Goal: Transaction & Acquisition: Purchase product/service

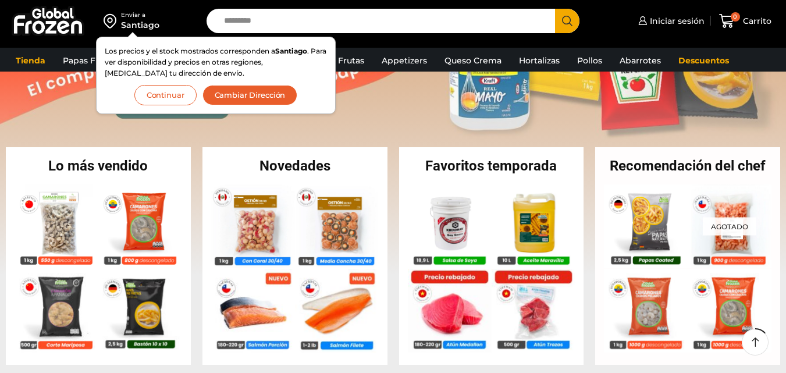
scroll to position [174, 0]
click at [233, 97] on button "Cambiar Dirección" at bounding box center [249, 95] width 95 height 20
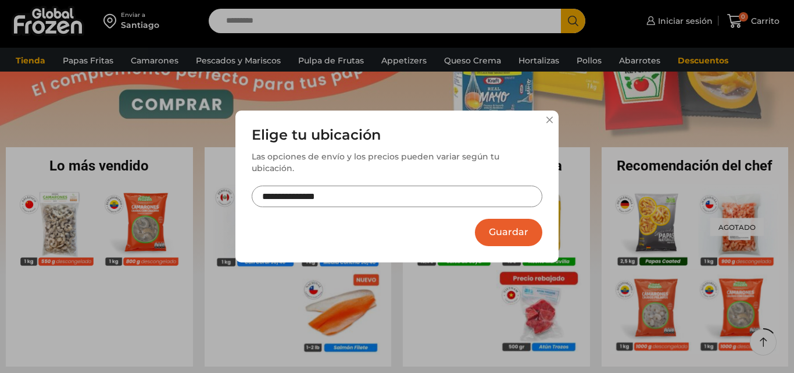
scroll to position [0, 0]
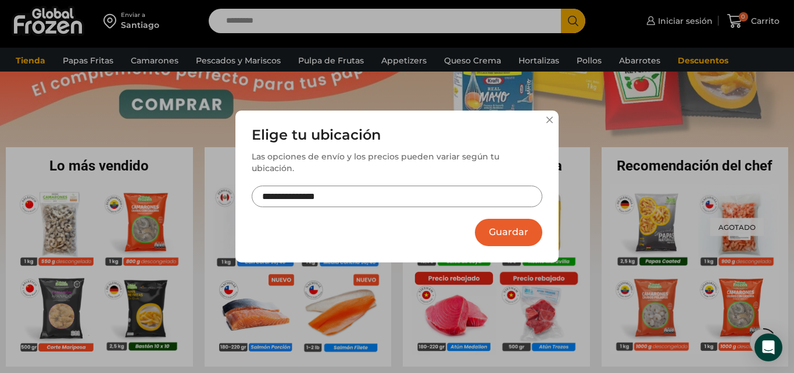
click at [357, 185] on input "**********" at bounding box center [397, 196] width 291 height 22
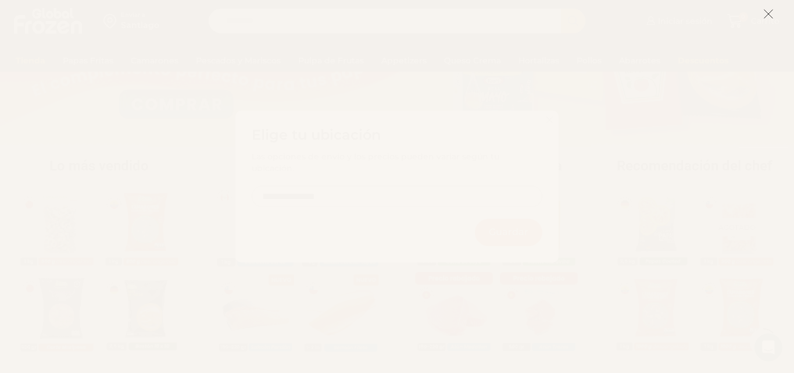
click at [770, 20] on button at bounding box center [768, 13] width 10 height 25
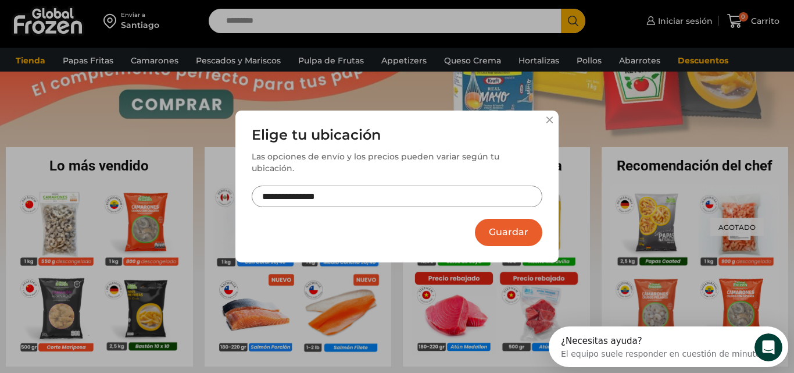
drag, startPoint x: 402, startPoint y: 174, endPoint x: 390, endPoint y: 187, distance: 17.3
click at [400, 176] on div "**********" at bounding box center [397, 173] width 291 height 92
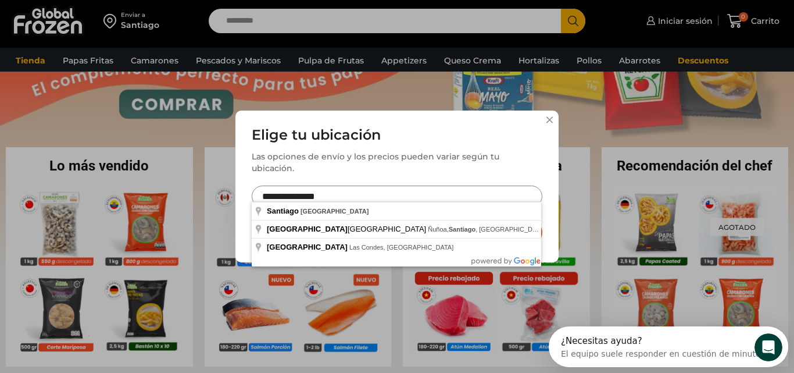
click at [388, 190] on input "**********" at bounding box center [397, 196] width 291 height 22
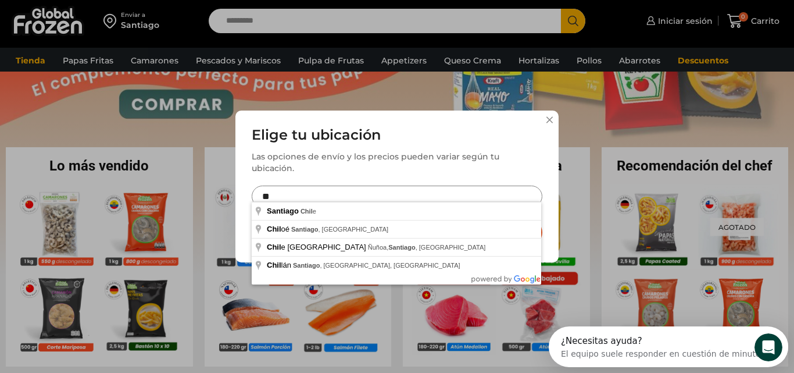
type input "*"
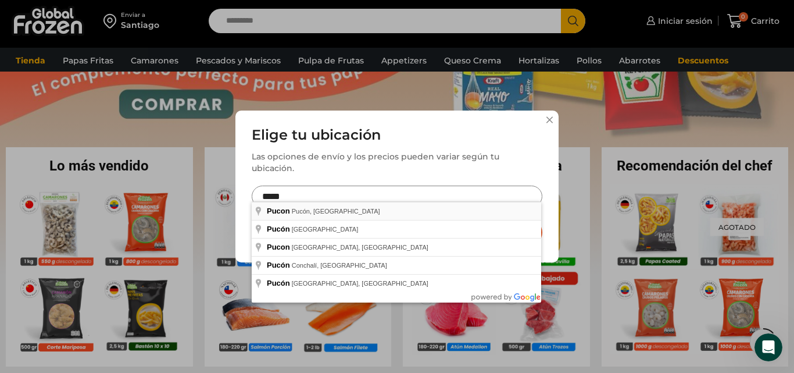
type input "**********"
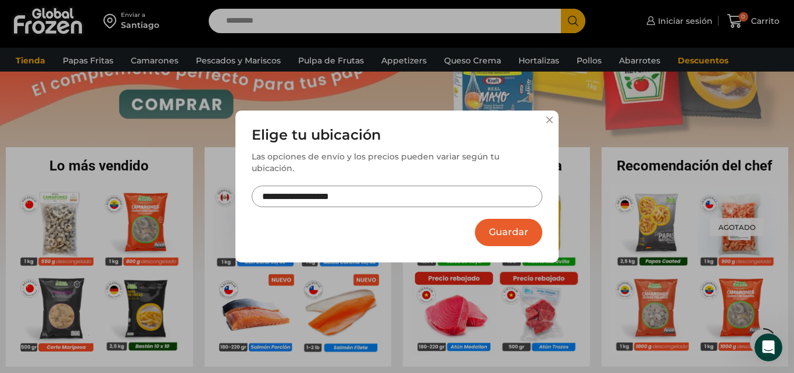
click at [523, 222] on button "Guardar" at bounding box center [508, 232] width 67 height 27
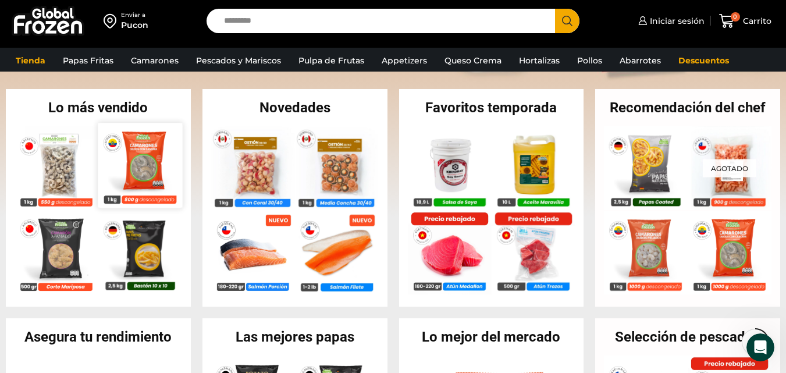
scroll to position [255, 0]
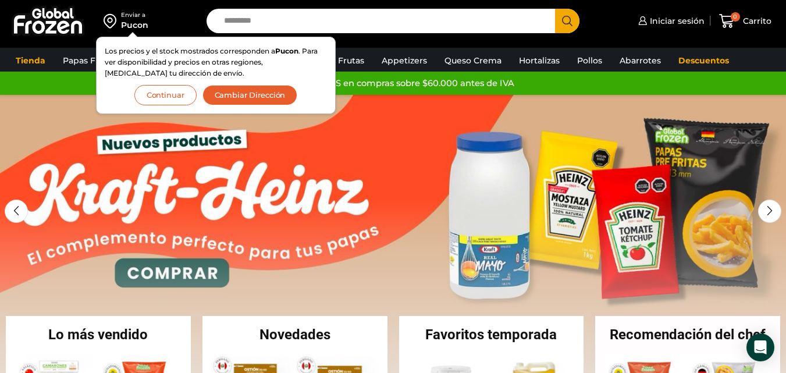
click at [171, 96] on button "Continuar" at bounding box center [165, 95] width 62 height 20
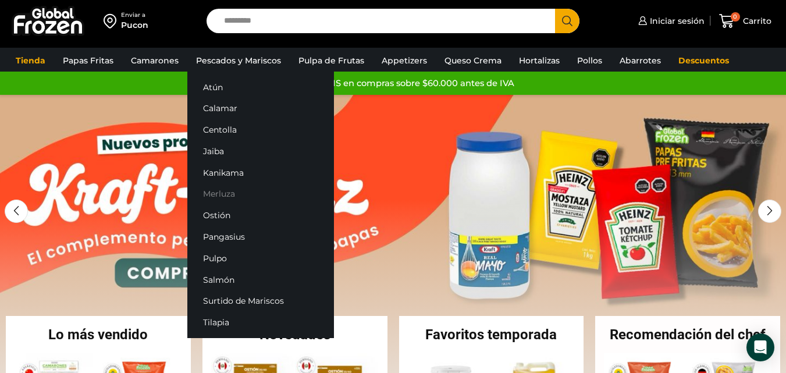
click at [223, 195] on link "Merluza" at bounding box center [260, 194] width 147 height 22
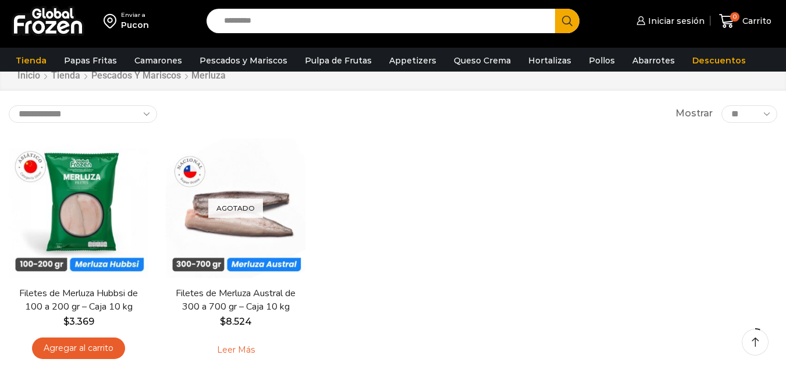
scroll to position [58, 0]
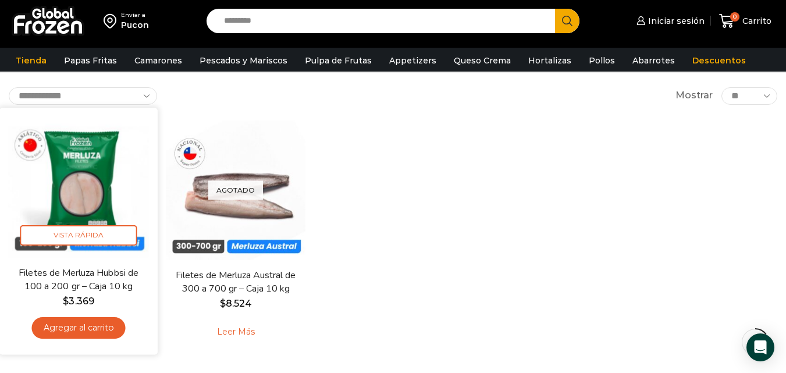
click at [80, 333] on link "Agregar al carrito" at bounding box center [79, 328] width 94 height 22
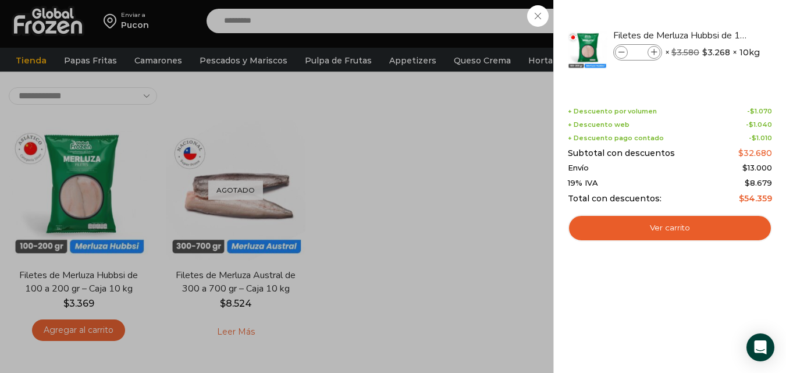
click at [716, 16] on div "1 Carrito 1 1 Shopping Cart *" at bounding box center [745, 21] width 58 height 27
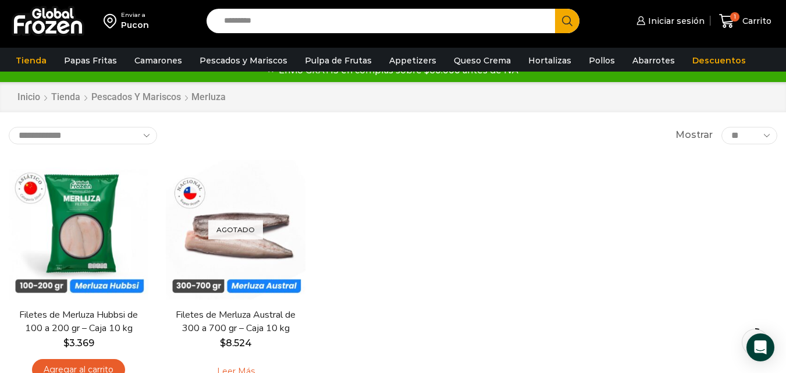
scroll to position [0, 0]
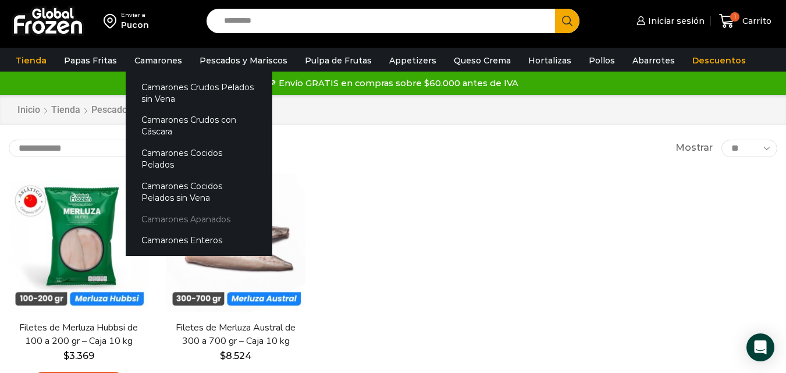
click at [196, 208] on link "Camarones Apanados" at bounding box center [199, 219] width 147 height 22
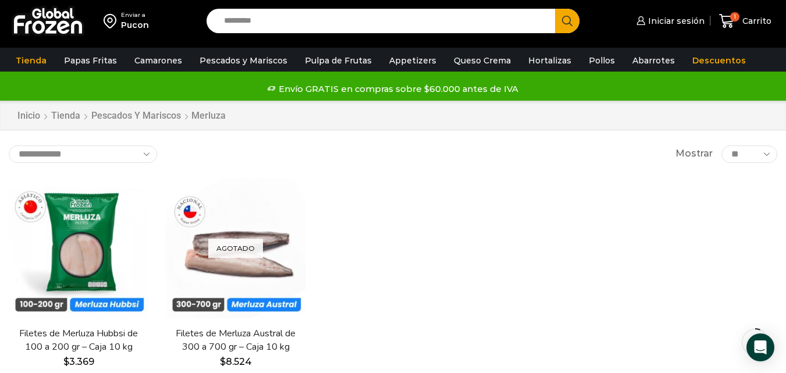
scroll to position [58, 0]
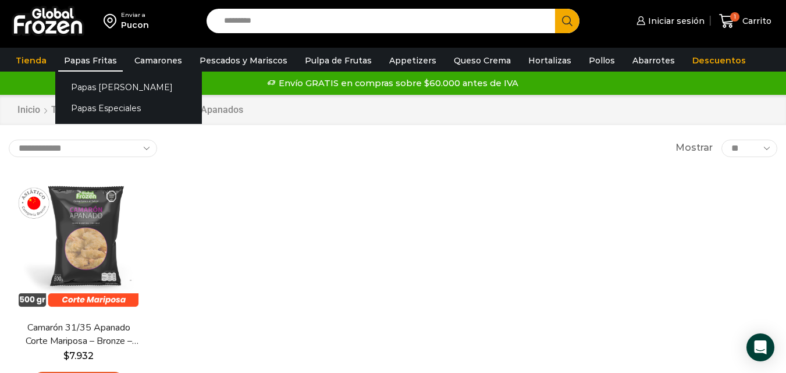
click at [84, 53] on link "Papas Fritas" at bounding box center [90, 60] width 65 height 22
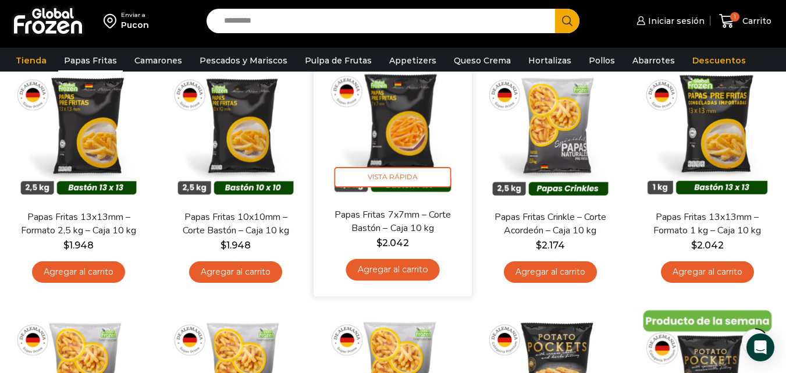
click at [409, 274] on link "Agregar al carrito" at bounding box center [393, 270] width 94 height 22
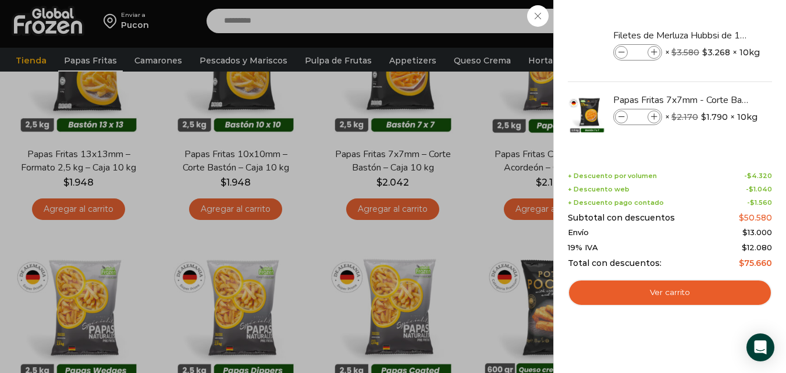
scroll to position [233, 0]
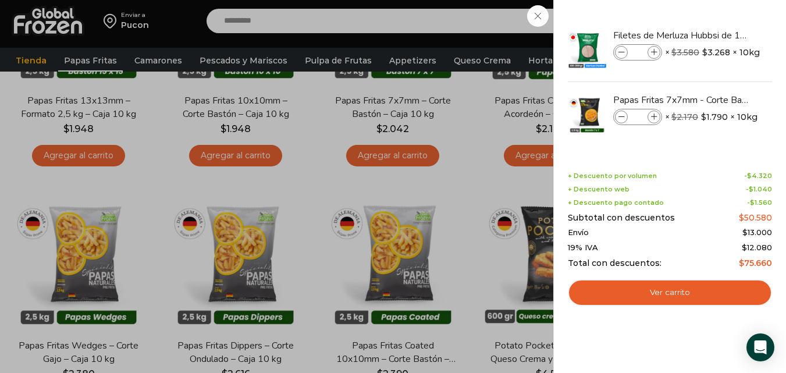
click at [716, 35] on div "2 Carrito 2 2 Shopping Cart *" at bounding box center [745, 21] width 58 height 27
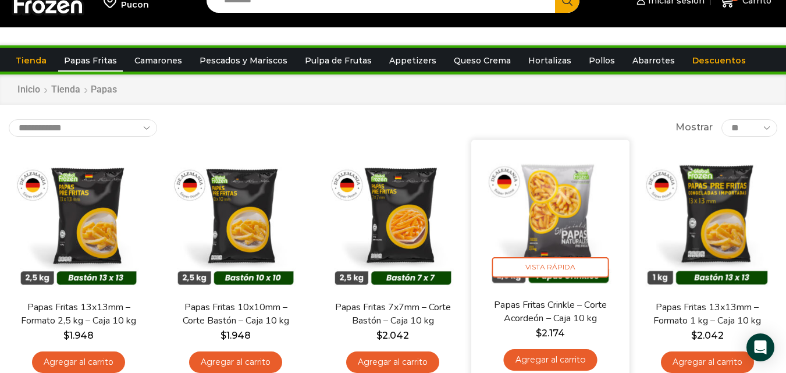
scroll to position [0, 0]
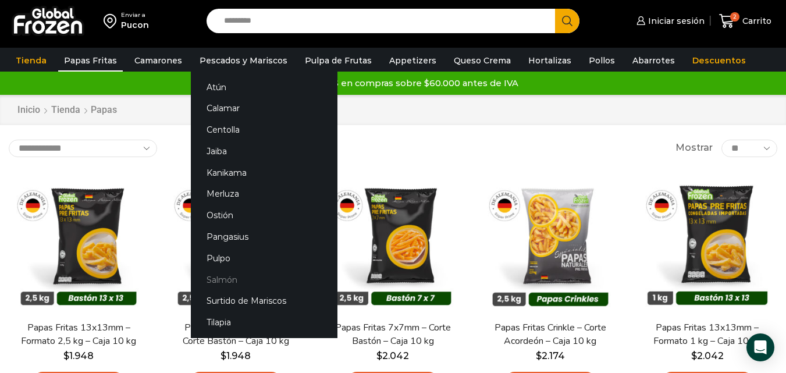
click at [223, 280] on link "Salmón" at bounding box center [264, 280] width 147 height 22
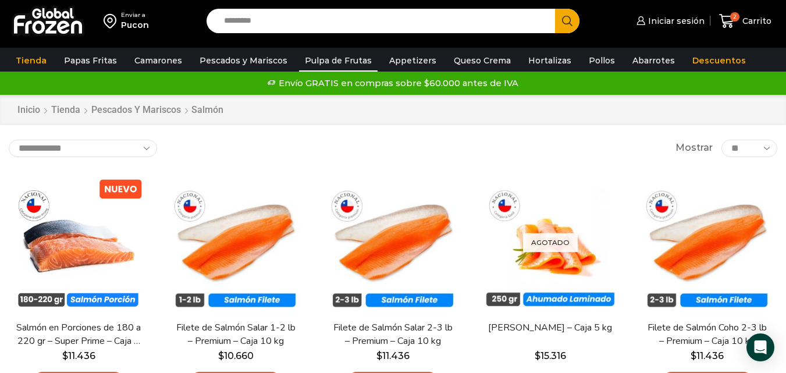
click at [353, 58] on link "Pulpa de Frutas" at bounding box center [338, 60] width 78 height 22
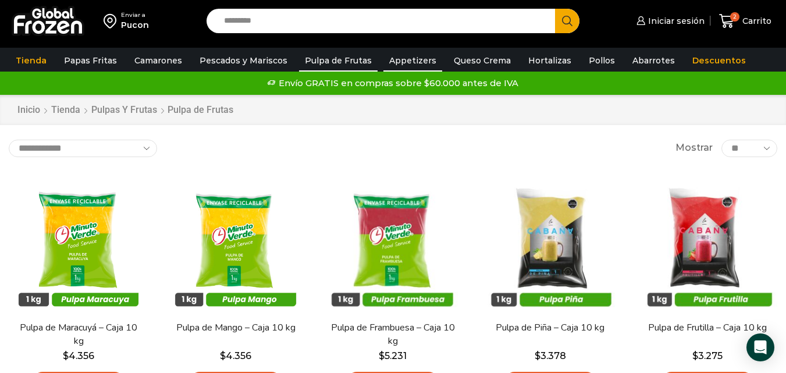
click at [404, 65] on link "Appetizers" at bounding box center [412, 60] width 59 height 22
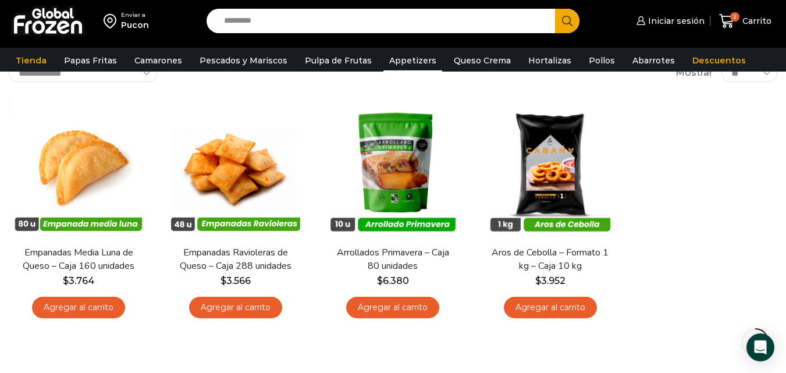
scroll to position [116, 0]
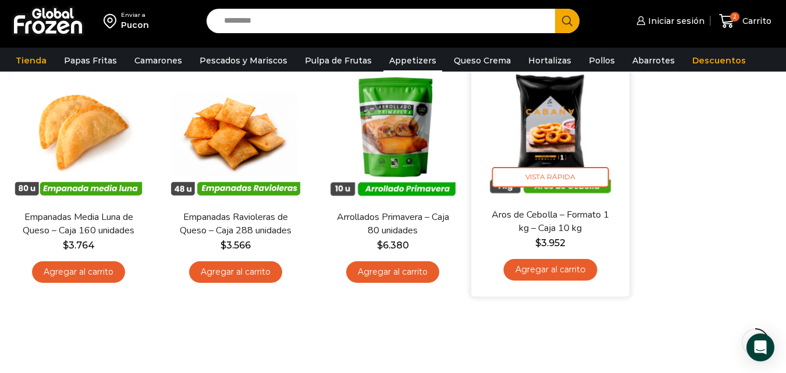
click at [583, 272] on link "Agregar al carrito" at bounding box center [550, 270] width 94 height 22
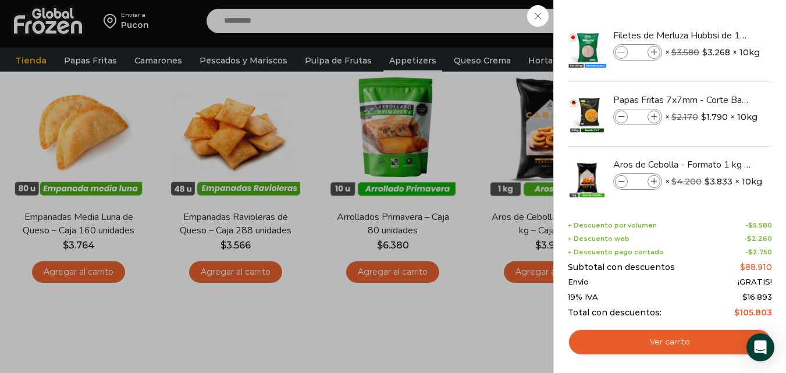
scroll to position [58, 0]
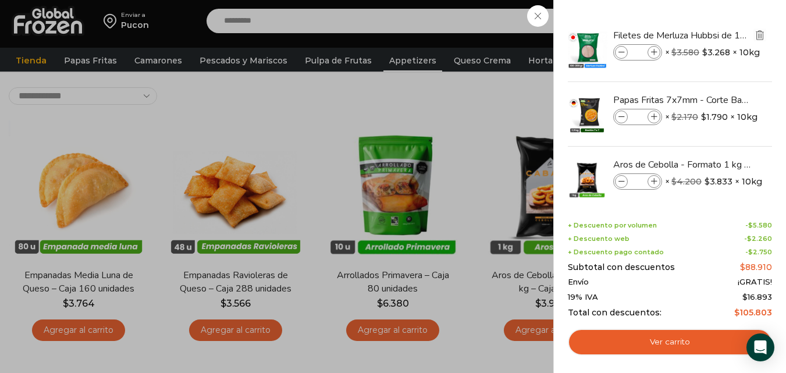
click at [755, 32] on img "Eliminar Filetes de Merluza Hubbsi de 100 a 200 gr – Caja 10 kg del carrito" at bounding box center [759, 35] width 10 height 10
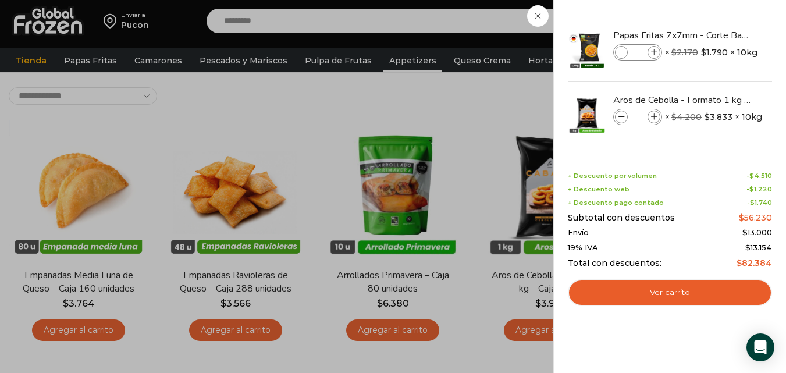
click at [716, 35] on div "2 Carrito 2 2 Shopping Cart *" at bounding box center [745, 21] width 58 height 27
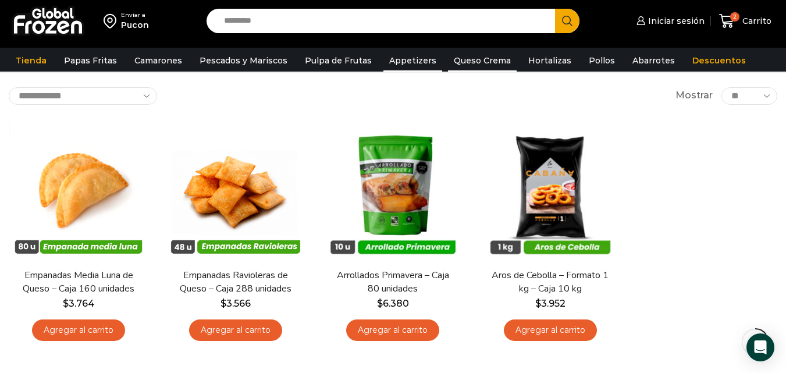
click at [457, 58] on link "Queso Crema" at bounding box center [482, 60] width 69 height 22
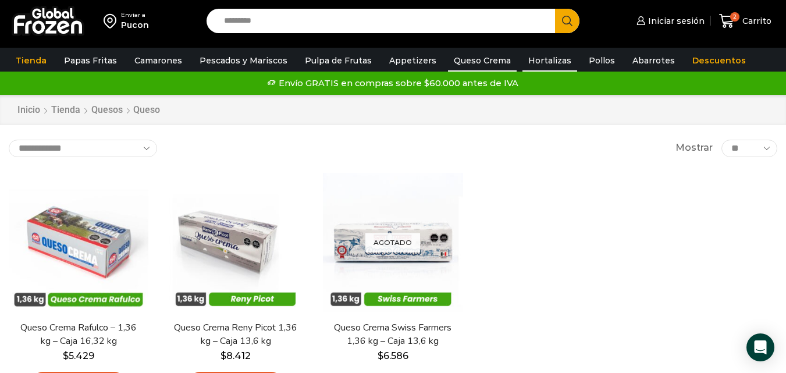
click at [549, 62] on link "Hortalizas" at bounding box center [549, 60] width 55 height 22
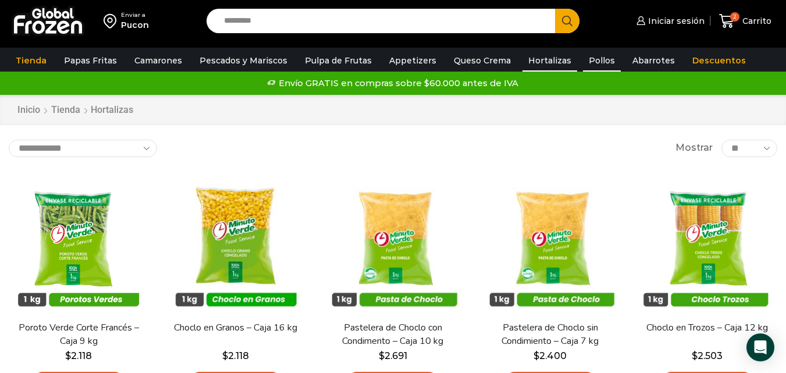
click at [587, 56] on link "Pollos" at bounding box center [602, 60] width 38 height 22
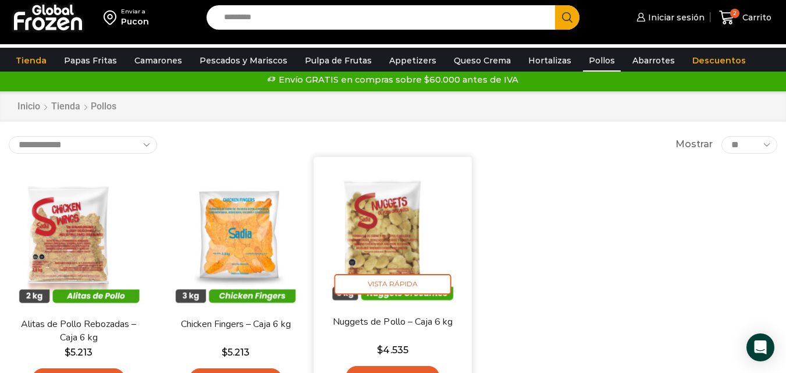
scroll to position [58, 0]
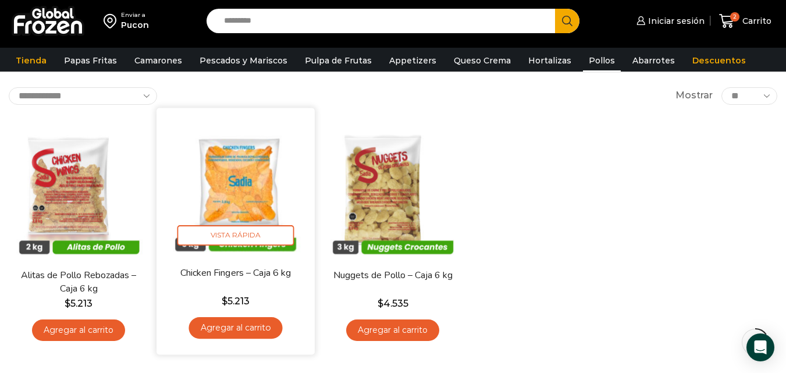
click at [262, 189] on img at bounding box center [235, 186] width 141 height 141
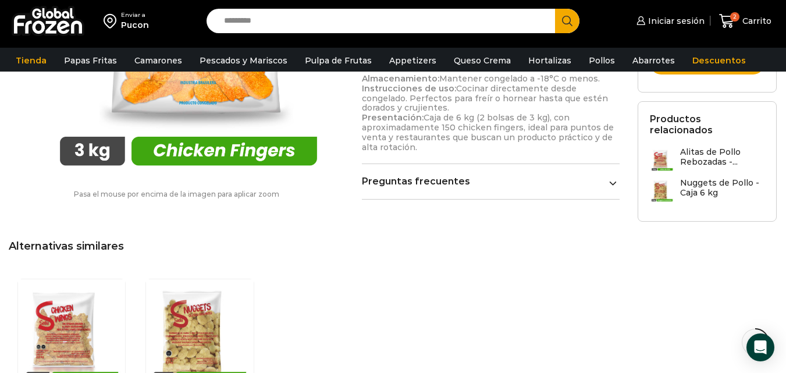
scroll to position [698, 0]
click at [708, 147] on h3 "Alitas de Pollo Rebozadas -..." at bounding box center [722, 157] width 85 height 20
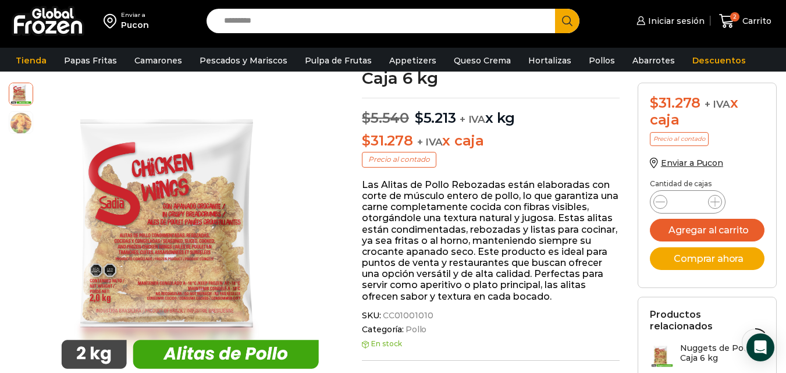
scroll to position [117, 0]
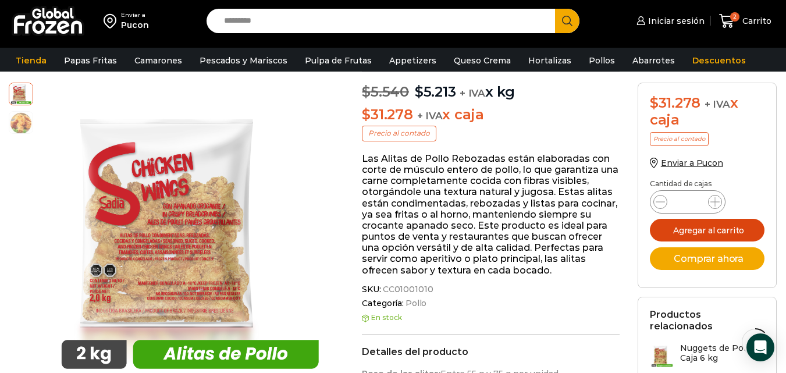
click at [703, 233] on button "Agregar al carrito" at bounding box center [706, 230] width 115 height 23
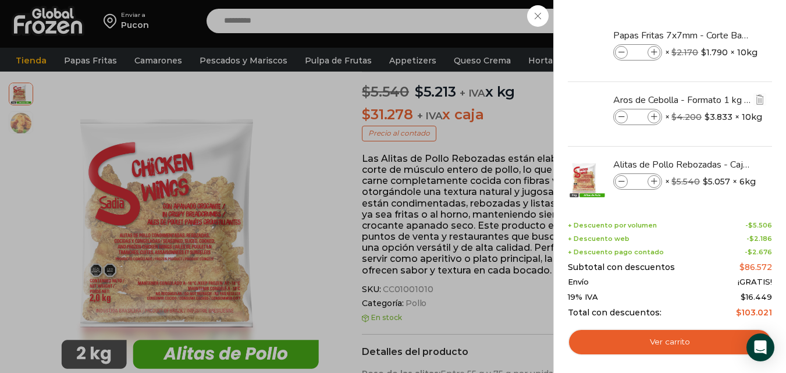
scroll to position [15, 0]
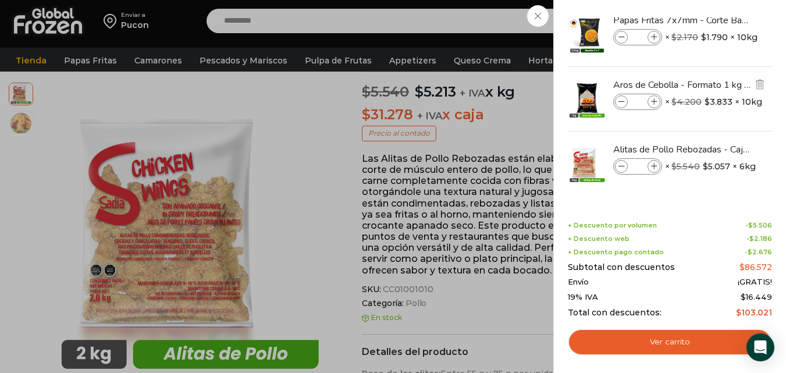
click at [616, 104] on span at bounding box center [621, 101] width 13 height 13
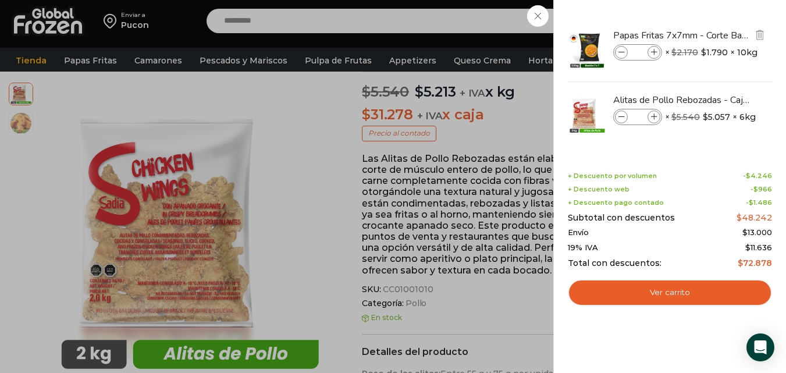
scroll to position [0, 0]
click at [622, 53] on icon at bounding box center [621, 52] width 6 height 6
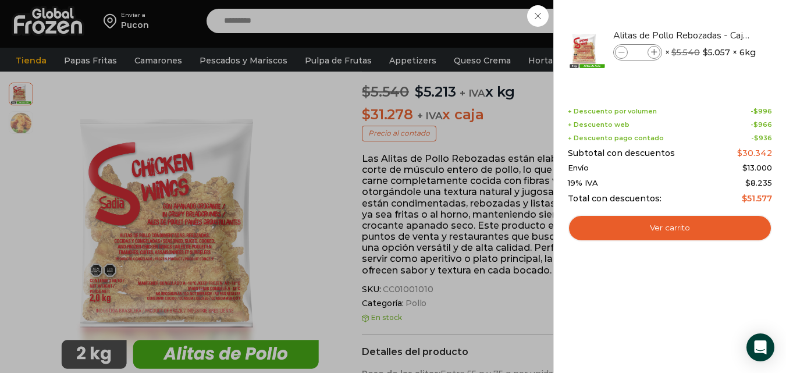
click at [716, 35] on div "1 Carrito 1 1 Shopping Cart *" at bounding box center [745, 21] width 58 height 27
